Goal: Information Seeking & Learning: Get advice/opinions

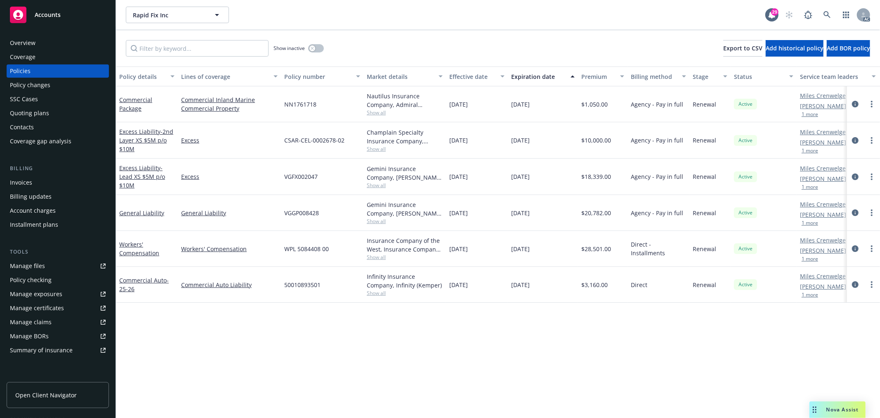
click at [728, 366] on div "Policy details Lines of coverage Policy number Market details Effective date Ex…" at bounding box center [498, 241] width 764 height 351
click at [130, 109] on link "Commercial Package" at bounding box center [135, 104] width 33 height 17
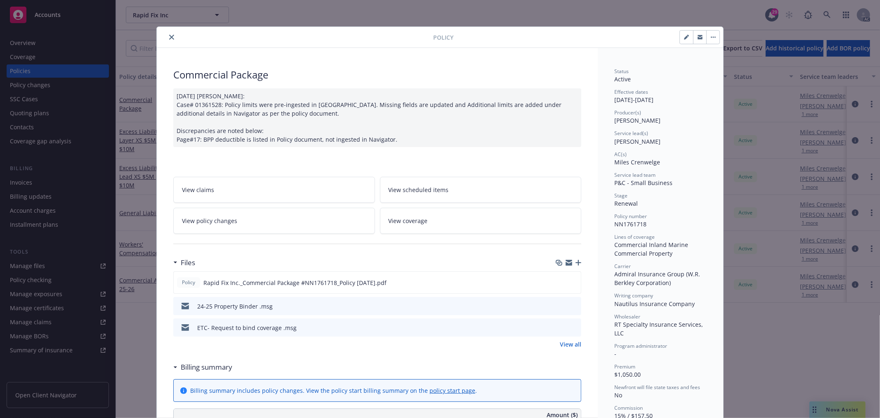
click at [287, 227] on link "View policy changes" at bounding box center [274, 221] width 202 height 26
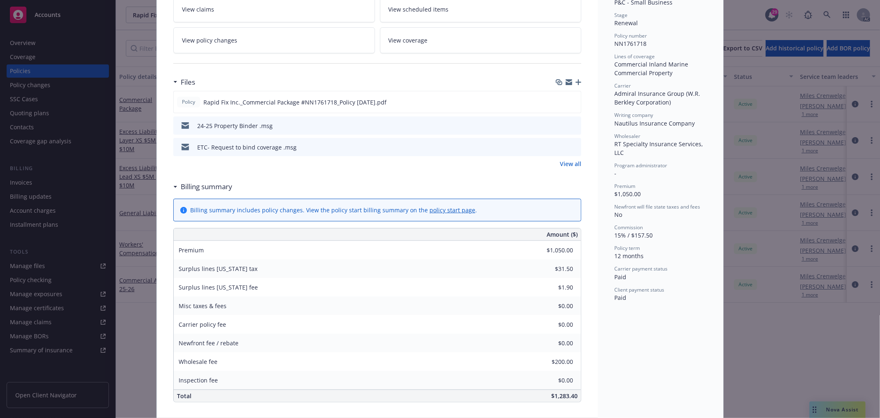
scroll to position [116, 0]
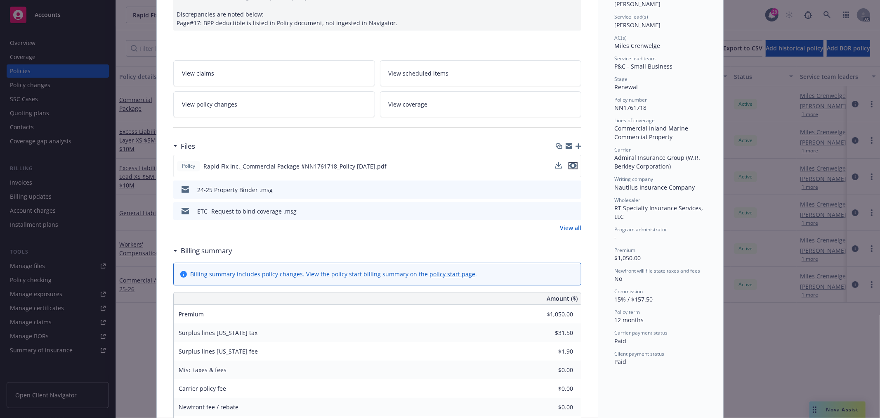
click at [569, 167] on icon "preview file" at bounding box center [572, 166] width 7 height 6
click at [570, 189] on icon "preview file" at bounding box center [573, 189] width 7 height 6
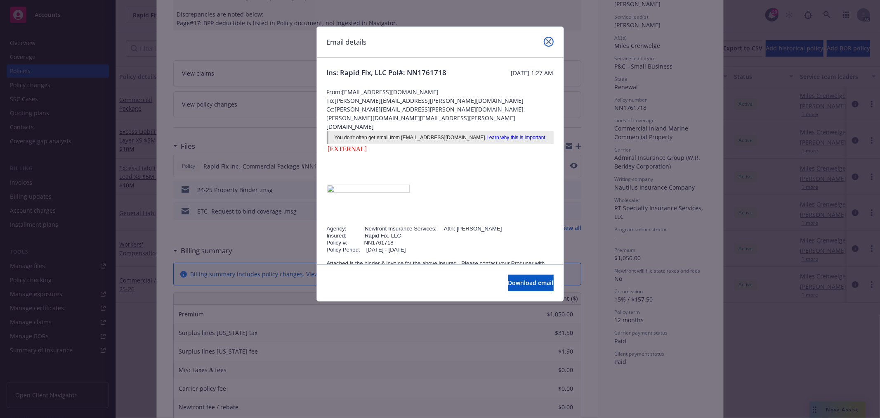
click at [549, 46] on link "close" at bounding box center [549, 42] width 10 height 10
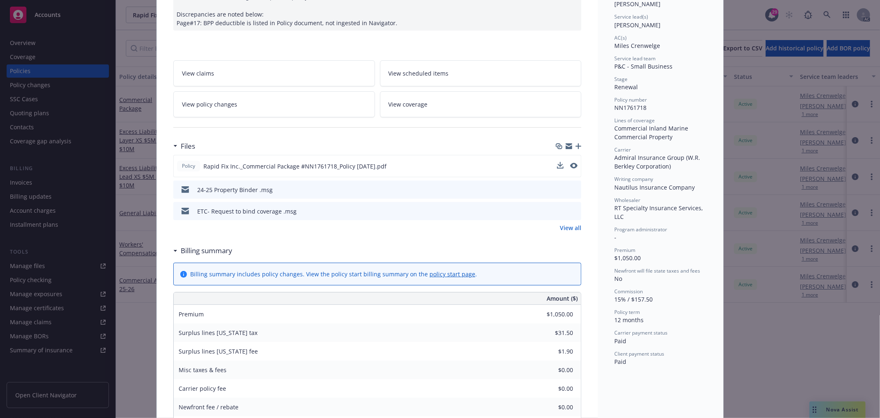
click at [567, 227] on link "View all" at bounding box center [570, 227] width 21 height 9
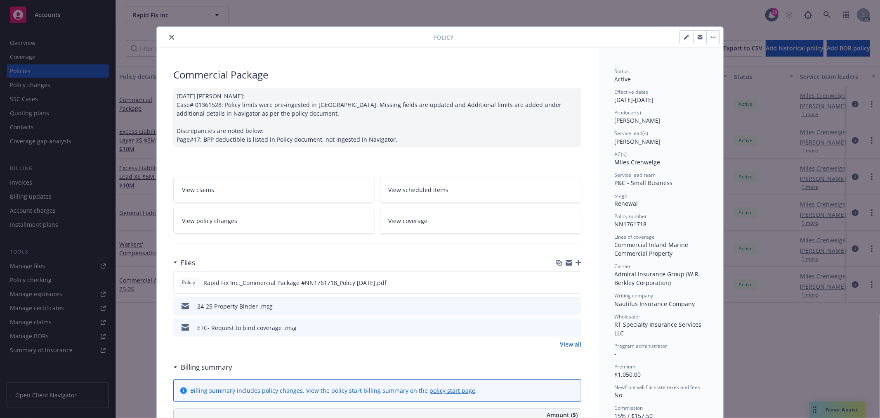
click at [169, 37] on icon "close" at bounding box center [171, 37] width 5 height 5
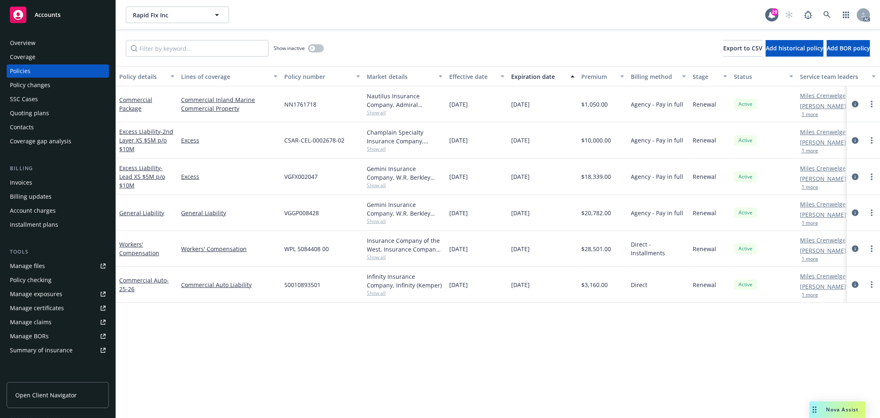
click at [834, 408] on span "Nova Assist" at bounding box center [843, 409] width 33 height 7
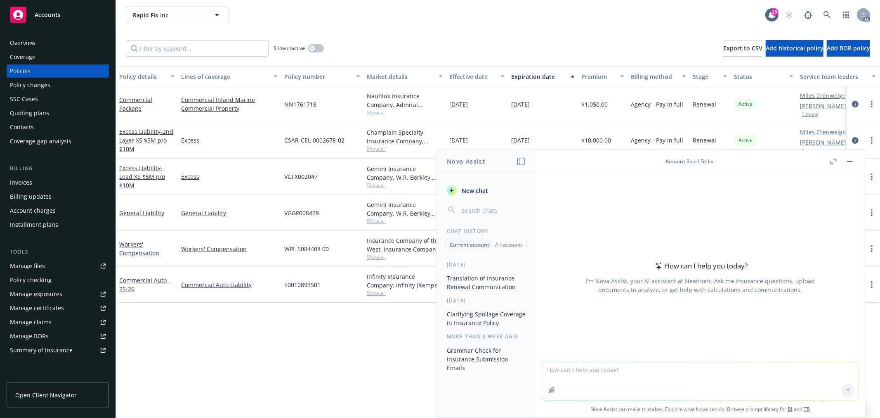
click at [736, 375] on textarea at bounding box center [700, 381] width 316 height 38
paste textarea "the quote Premium for Package is increased 15.7%.​ Please review and let us kno…"
type textarea "check grammar: the quote Premium for Package is increased 15.7%.​ Please review…"
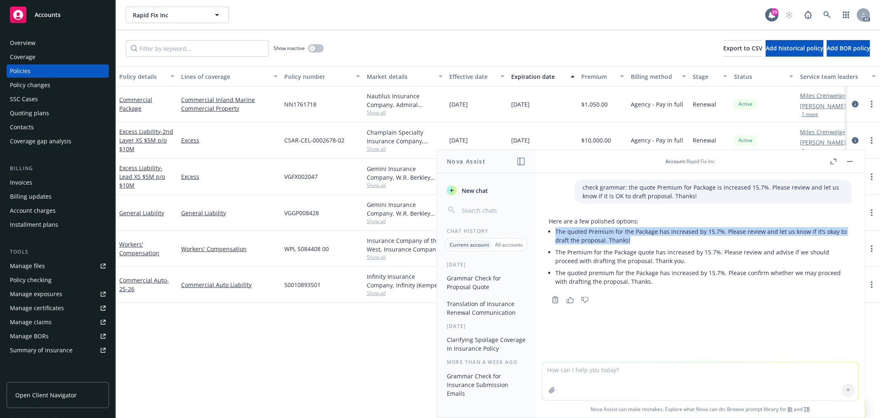
drag, startPoint x: 646, startPoint y: 240, endPoint x: 529, endPoint y: 213, distance: 120.3
click at [554, 230] on div "Here are a few polished options: The quoted Premium for the Package has increas…" at bounding box center [700, 252] width 303 height 71
copy li "The quoted Premium for the Package has increased by 15.7%. Please review and le…"
click at [589, 377] on textarea at bounding box center [700, 381] width 316 height 38
type textarea "y"
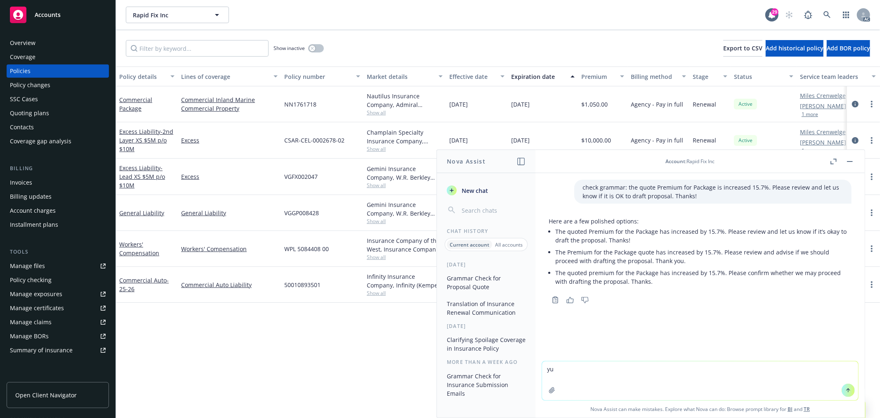
type textarea "y"
type textarea "月"
type textarea "mid of month是指某一天还是某段时间"
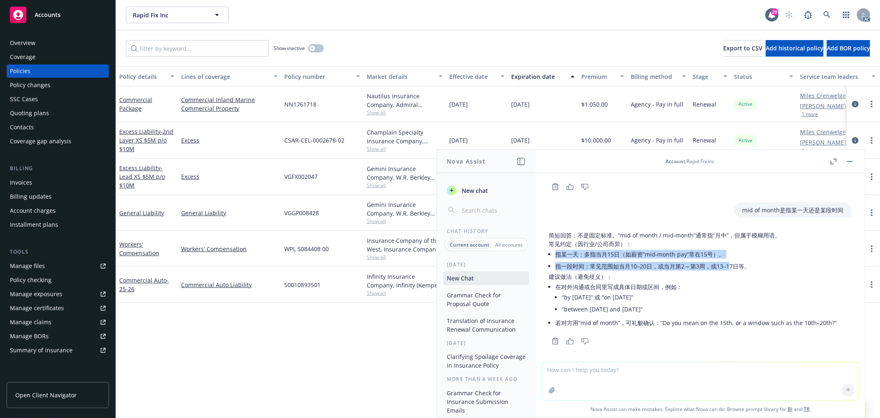
scroll to position [118, 0]
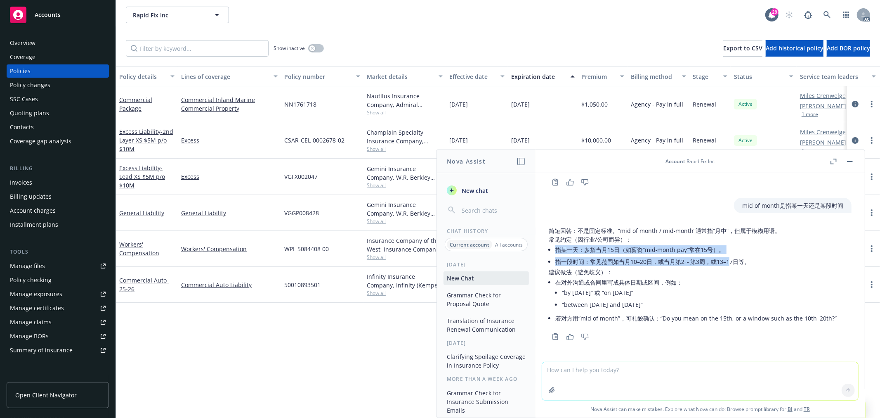
drag, startPoint x: 586, startPoint y: 267, endPoint x: 728, endPoint y: 266, distance: 142.4
click at [600, 268] on p "建议做法（避免歧义）：" at bounding box center [693, 271] width 288 height 9
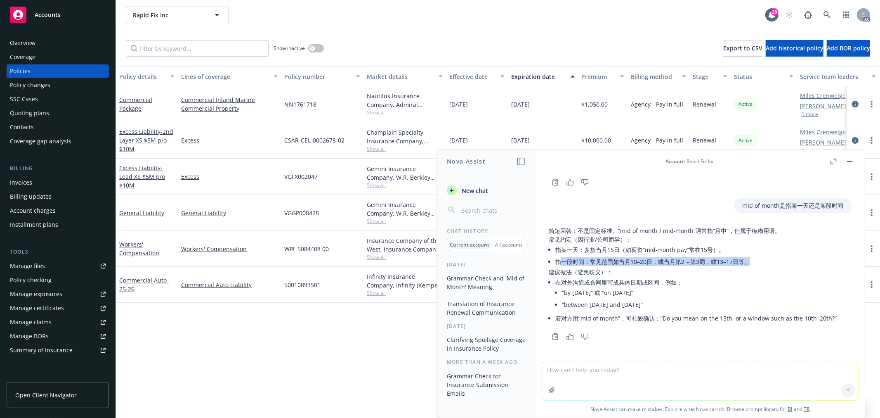
drag, startPoint x: 559, startPoint y: 260, endPoint x: 749, endPoint y: 265, distance: 189.9
click at [749, 265] on li "指一段时间：常见范围如当月10–20日，或当月第2～第3周，或13–17日等。" at bounding box center [695, 261] width 281 height 12
click at [717, 286] on li "在对外沟通或合同里写成具体日期或区间，例如： “by [DATE]” 或 “on [DATE]” “between [DATE] and [DATE]”" at bounding box center [695, 294] width 281 height 36
drag, startPoint x: 690, startPoint y: 301, endPoint x: 554, endPoint y: 283, distance: 137.4
click at [554, 283] on div "简短回答：不是固定标准。“mid of month / mid‑month”通常指“月中”，但属于模糊用语。 常见约定（因行业/公司而异）： 指某一天：多指当…" at bounding box center [693, 275] width 288 height 98
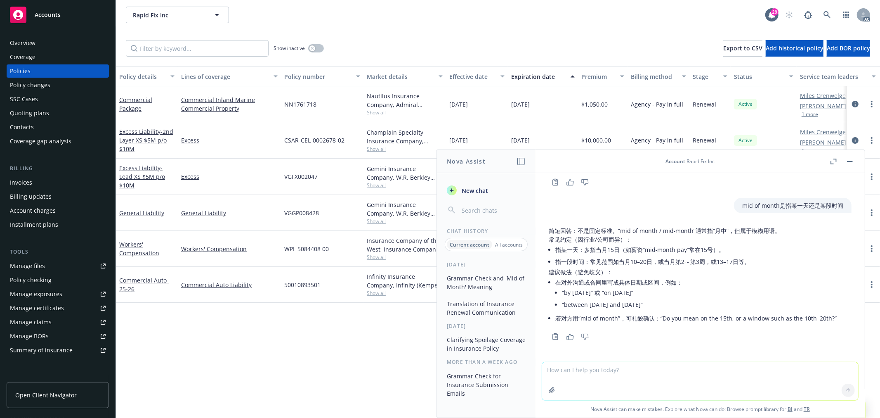
click at [592, 302] on li "“between [DATE] and [DATE]”" at bounding box center [699, 304] width 275 height 12
click at [640, 328] on div "简短回答：不是固定标准。“mid of month / mid‑month”通常指“月中”，但属于模糊用语。 常见约定（因行业/公司而异）： 指某一天：多指当…" at bounding box center [700, 282] width 303 height 119
drag, startPoint x: 657, startPoint y: 316, endPoint x: 820, endPoint y: 315, distance: 163.0
click at [817, 318] on li "若对方用“mid of month”，可礼貌确认：“Do you mean on the 15th, or a window such as the 10th…" at bounding box center [695, 318] width 281 height 12
